Goal: Use online tool/utility: Utilize a website feature to perform a specific function

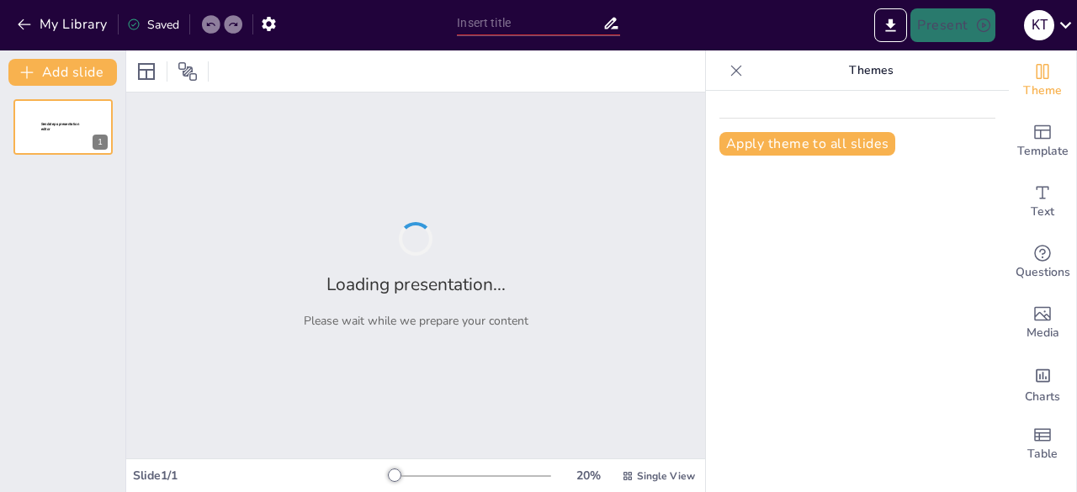
type input "Coastal Shipping Act 2025: New Waves of Opportunity!"
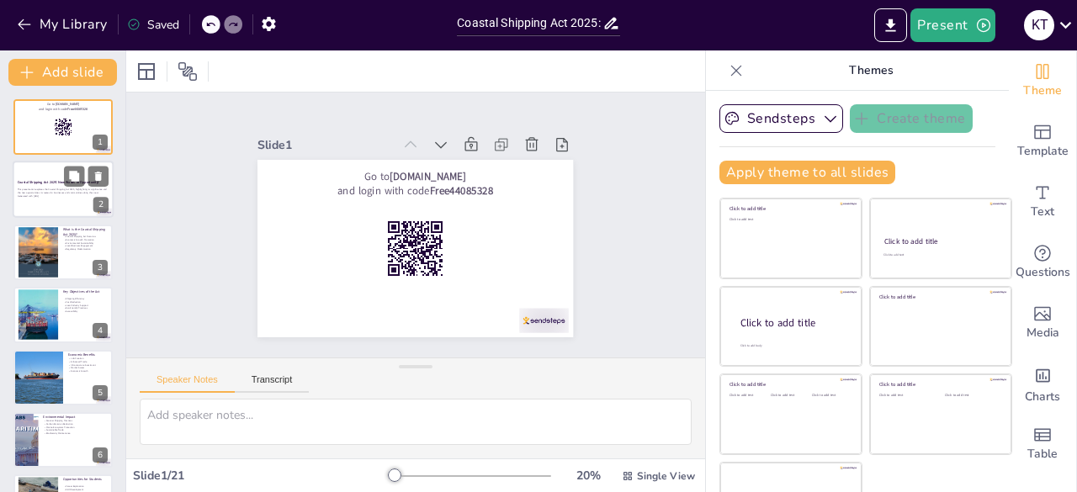
click at [62, 208] on div at bounding box center [63, 190] width 101 height 57
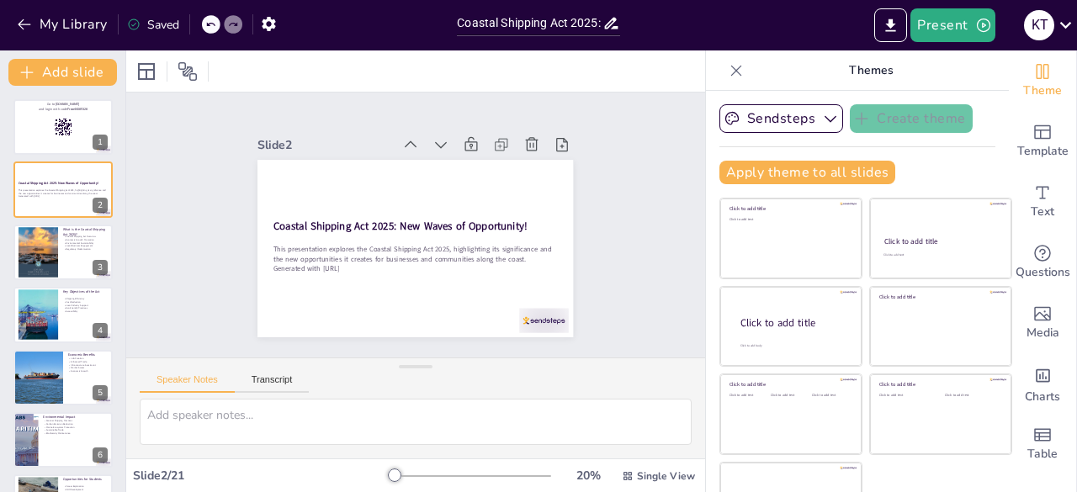
click at [728, 74] on icon at bounding box center [736, 70] width 17 height 17
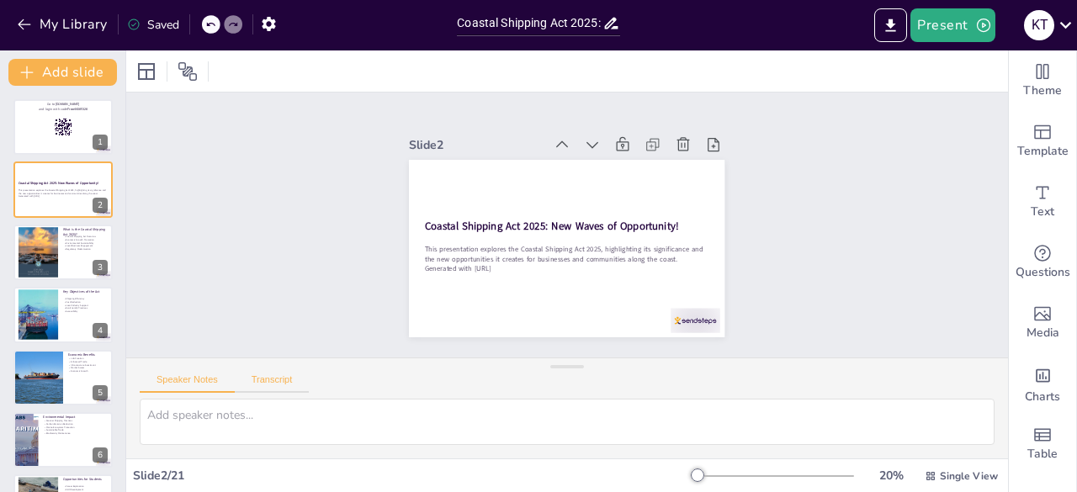
click at [286, 376] on button "Transcript" at bounding box center [272, 384] width 75 height 19
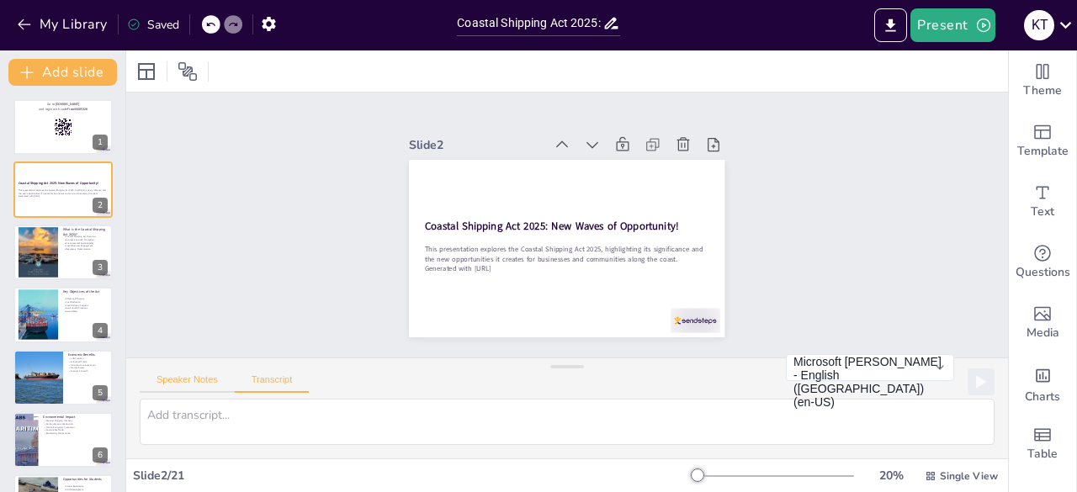
click at [204, 383] on button "Speaker Notes" at bounding box center [187, 384] width 95 height 19
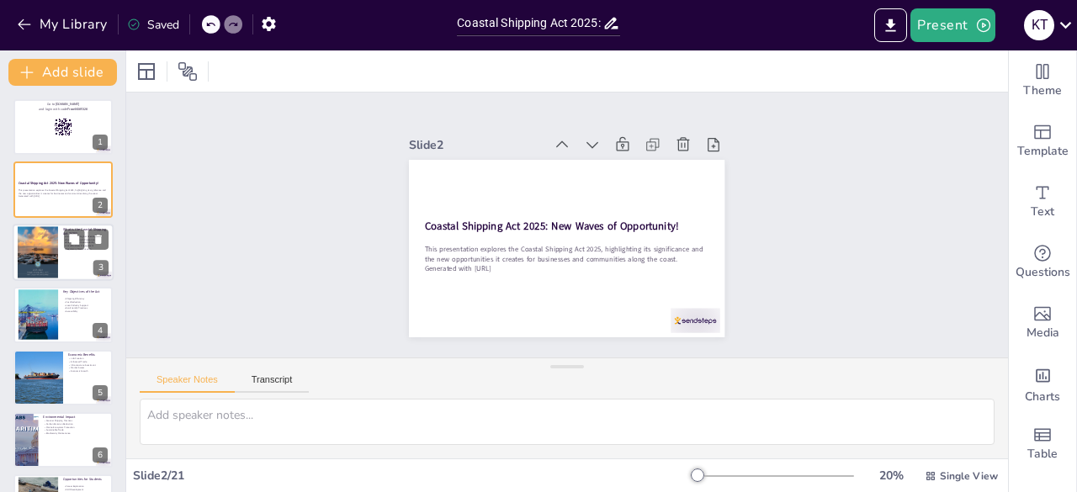
click at [82, 252] on div at bounding box center [63, 252] width 101 height 57
checkbox input "true"
type textarea "The Coastal Shipping Act 2025 serves as a foundational framework for improving …"
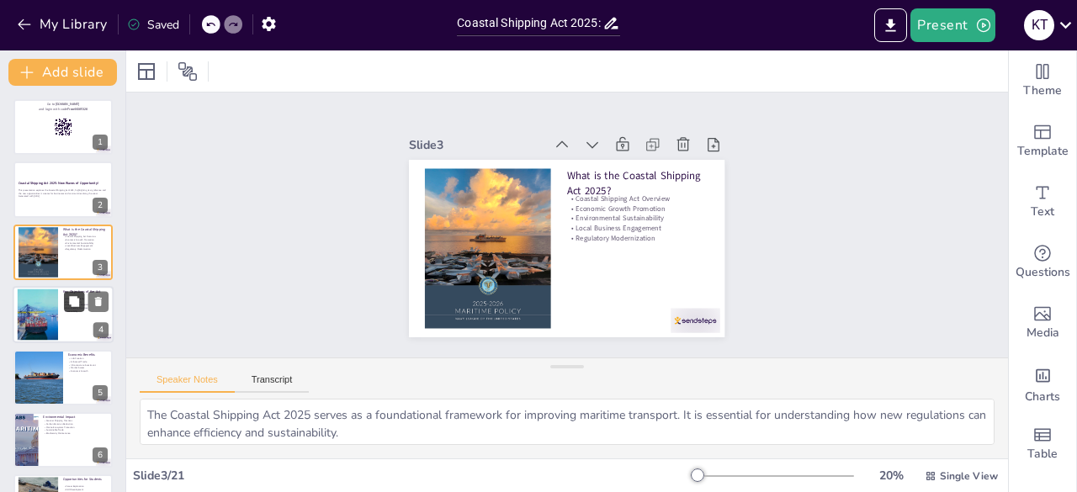
checkbox input "true"
click at [68, 303] on icon at bounding box center [74, 302] width 12 height 12
type textarea "Increasing shipping efficiency is a primary objective, as it leads to faster de…"
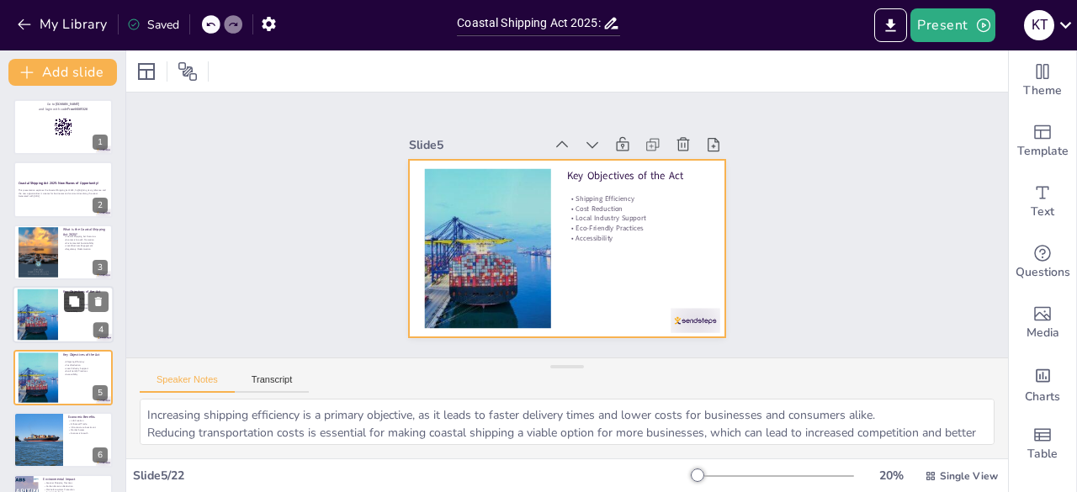
scroll to position [88, 0]
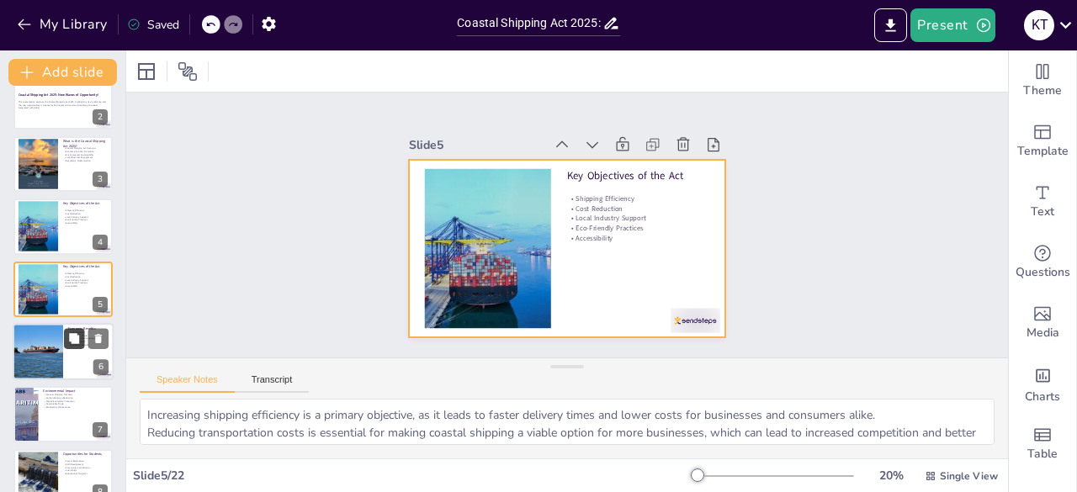
checkbox input "true"
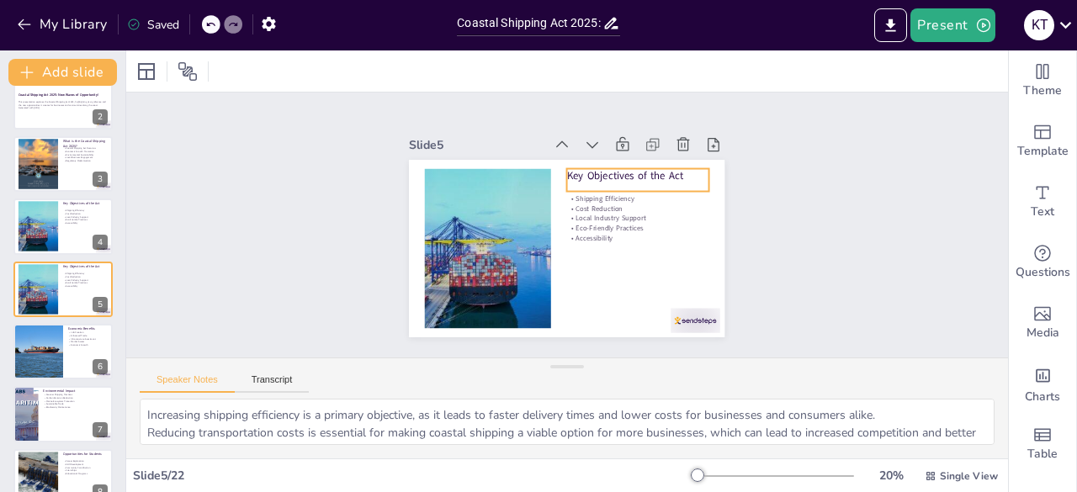
checkbox input "true"
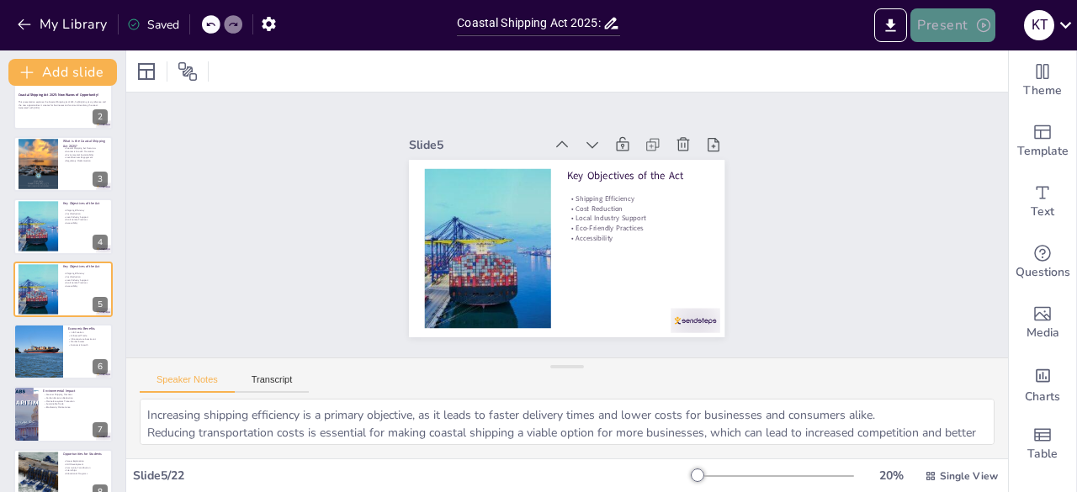
click at [927, 29] on button "Present" at bounding box center [953, 25] width 84 height 34
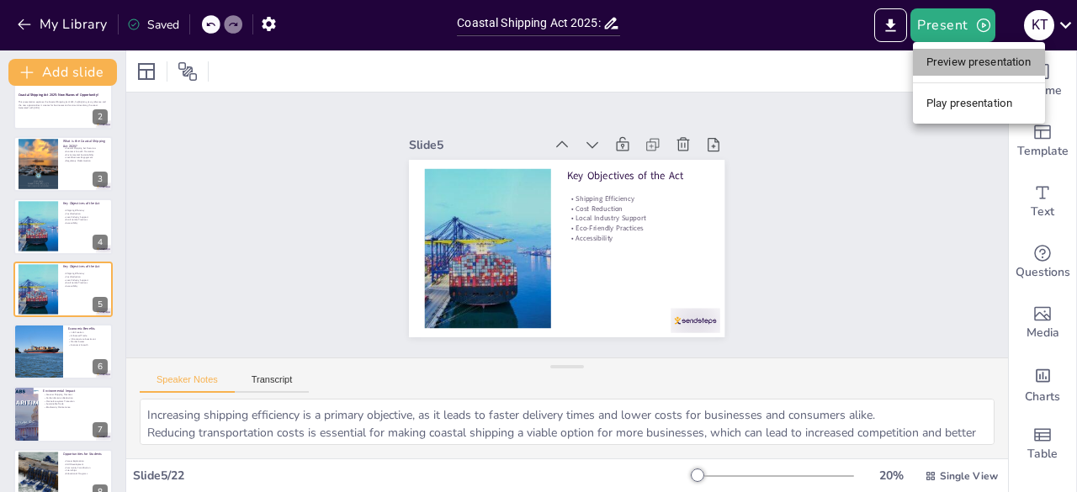
click at [941, 62] on li "Preview presentation" at bounding box center [979, 62] width 132 height 27
